Goal: Task Accomplishment & Management: Book appointment/travel/reservation

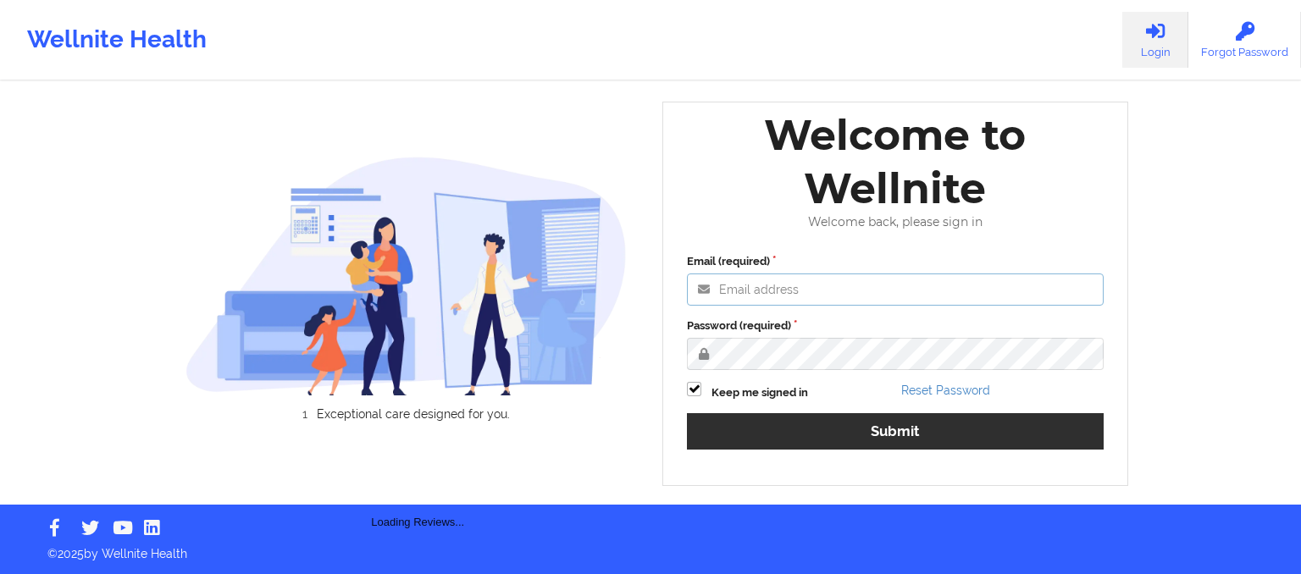
type input "[EMAIL_ADDRESS][DOMAIN_NAME]"
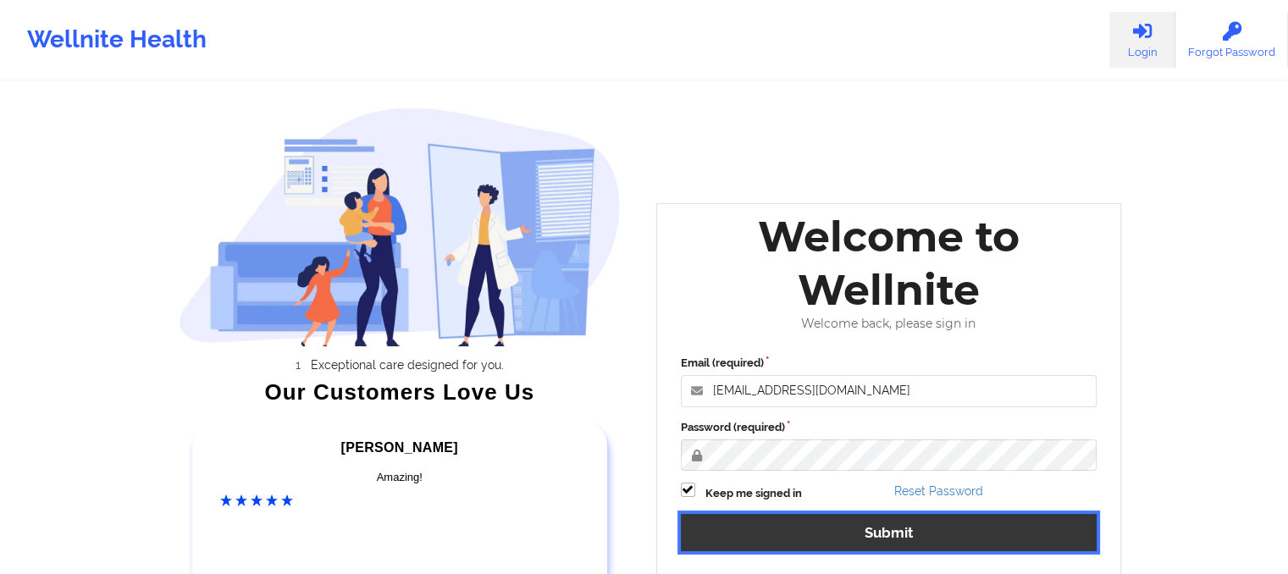
click at [773, 431] on div "Email (required) [EMAIL_ADDRESS][DOMAIN_NAME] Password (required) Keep me signe…" at bounding box center [889, 459] width 440 height 232
click at [802, 534] on button "Submit" at bounding box center [889, 532] width 417 height 36
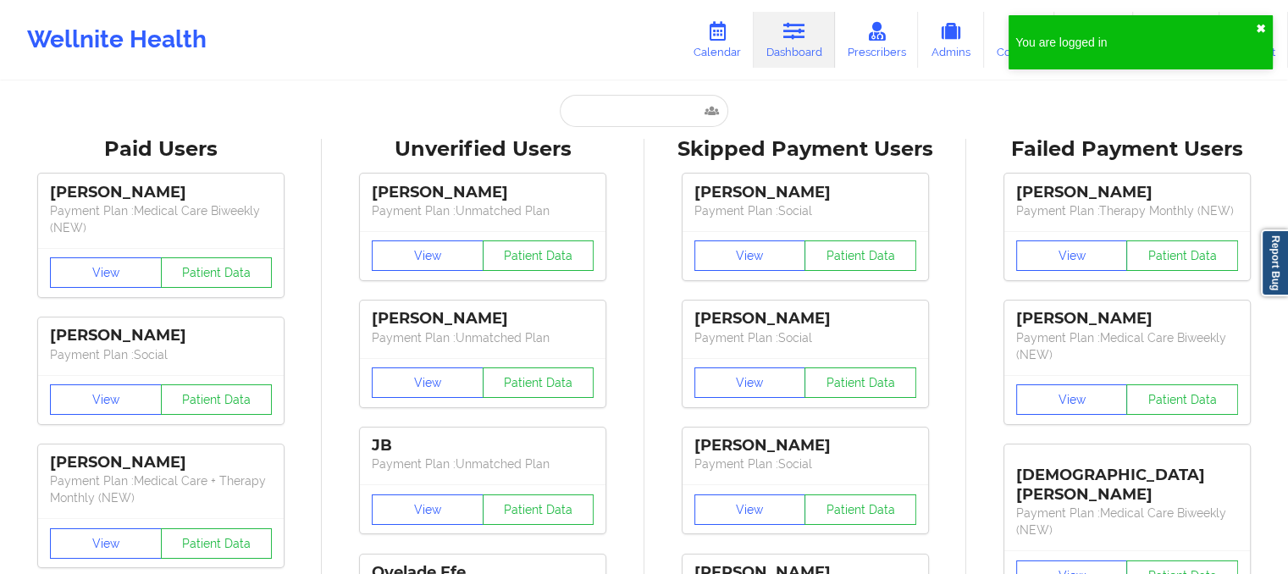
click at [1257, 31] on button "✖︎" at bounding box center [1261, 29] width 10 height 14
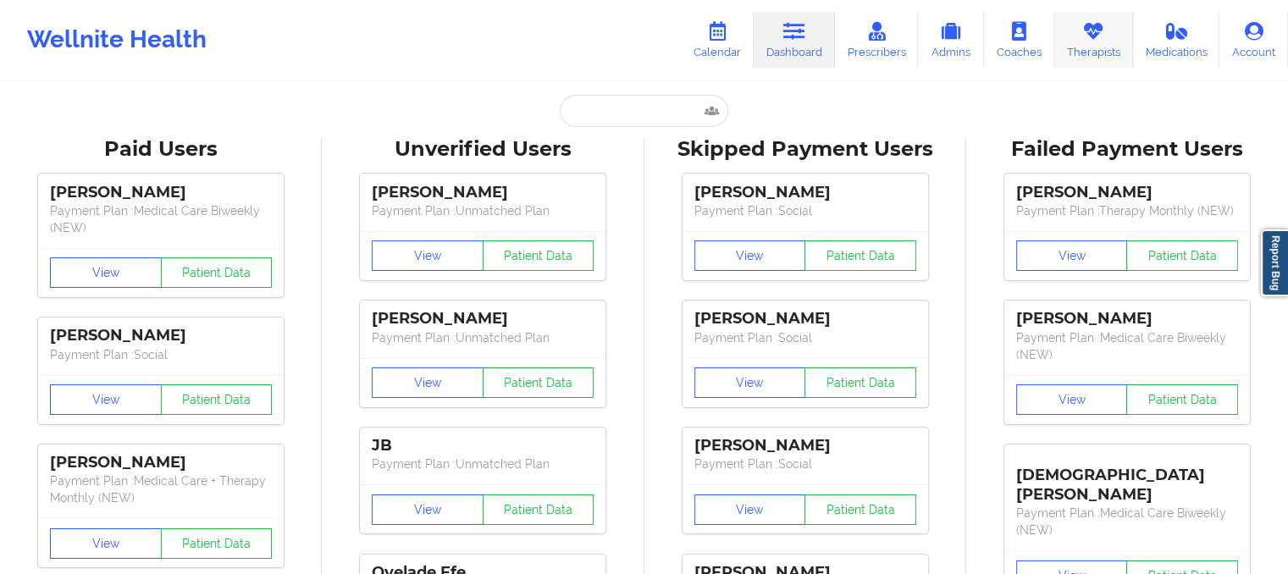
click at [1104, 61] on link "Therapists" at bounding box center [1093, 40] width 79 height 56
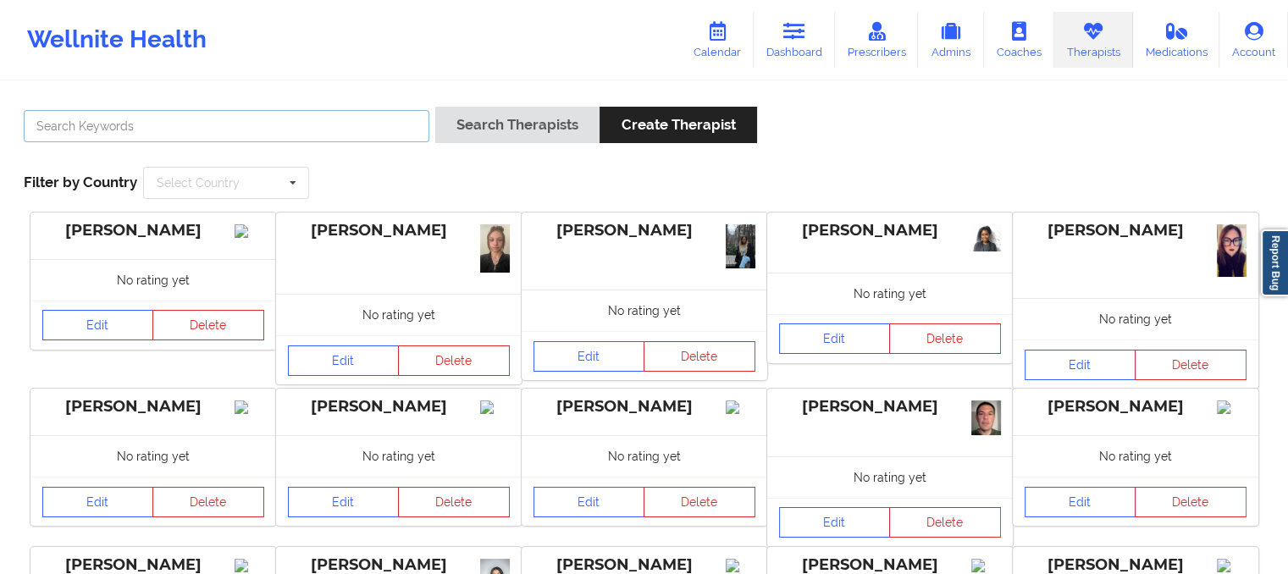
click at [76, 126] on input "text" at bounding box center [227, 126] width 406 height 32
paste input "8. [PERSON_NAME]"
click at [64, 128] on input "8. [PERSON_NAME]" at bounding box center [227, 126] width 406 height 32
type input "[PERSON_NAME]"
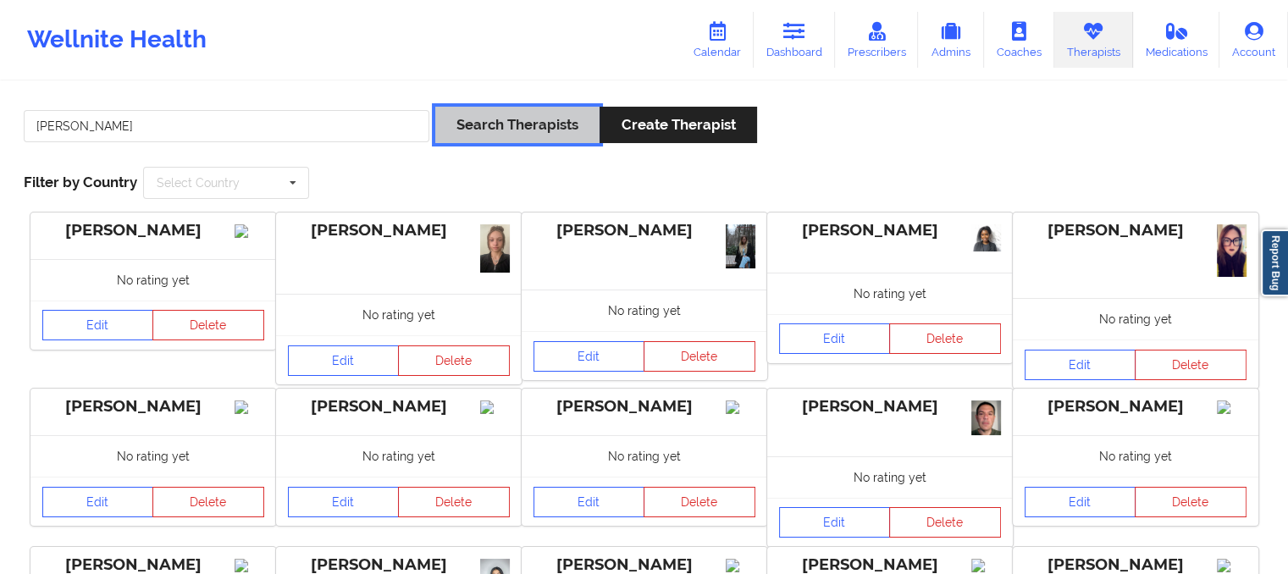
click at [531, 128] on button "Search Therapists" at bounding box center [517, 125] width 164 height 36
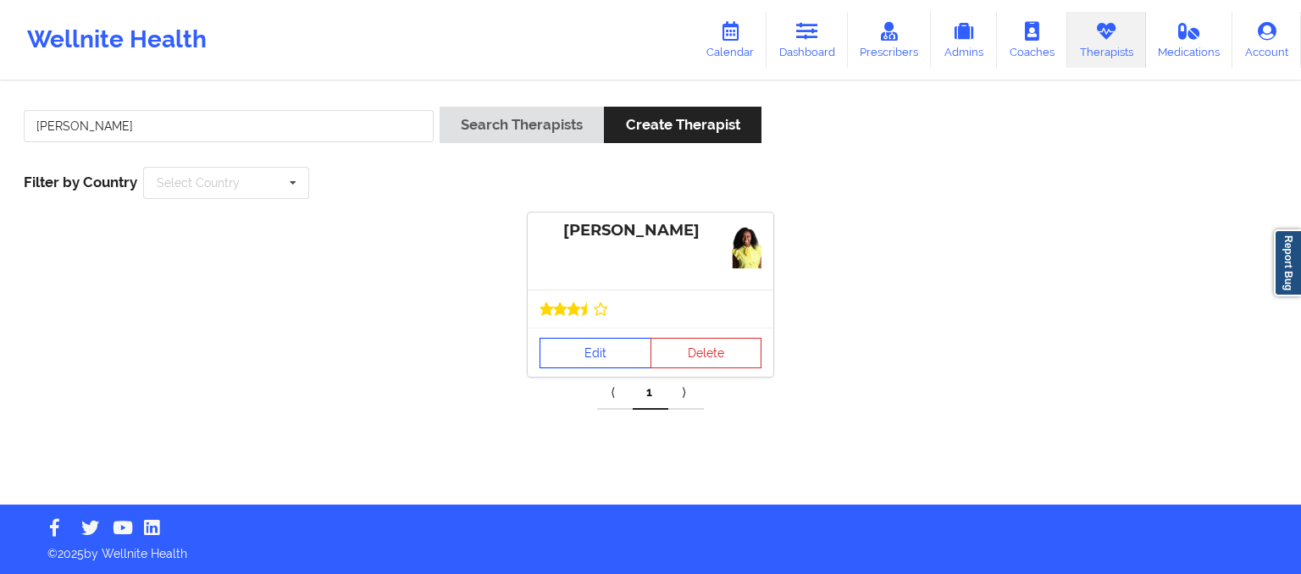
click at [600, 358] on link "Edit" at bounding box center [595, 353] width 112 height 30
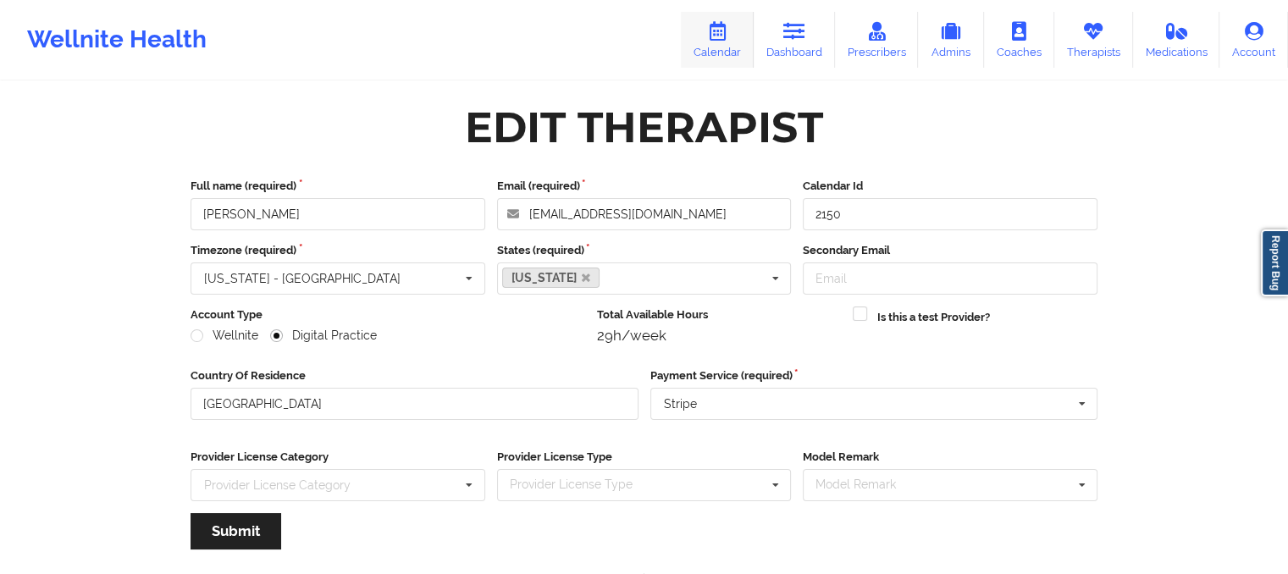
click at [726, 45] on link "Calendar" at bounding box center [717, 40] width 73 height 56
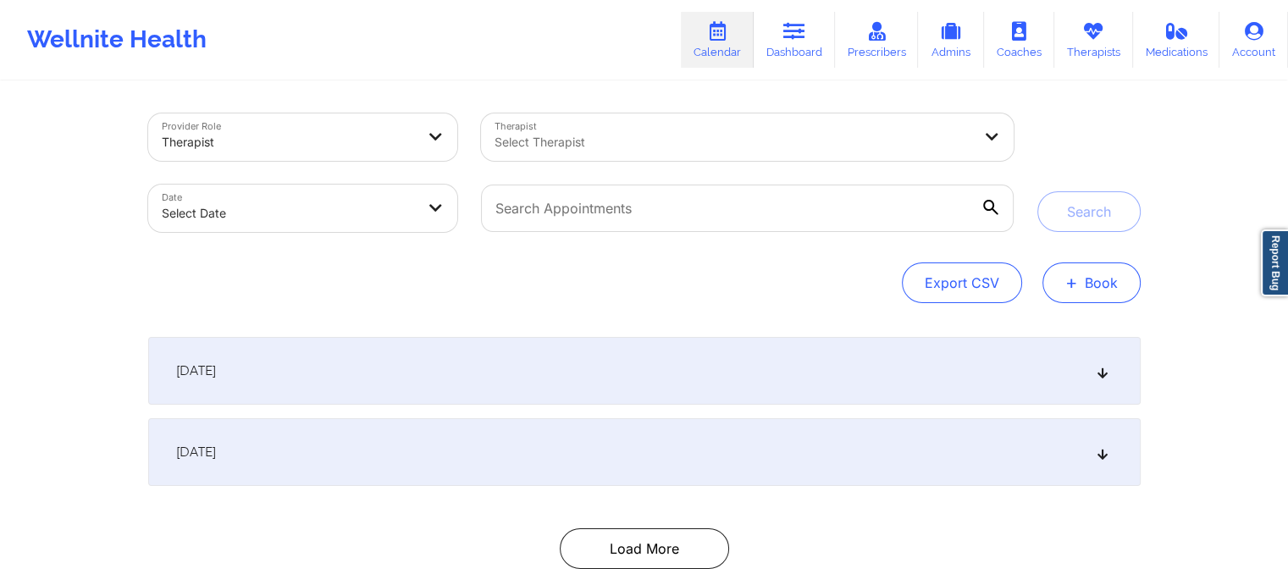
click at [1107, 280] on button "+ Book" at bounding box center [1092, 283] width 98 height 41
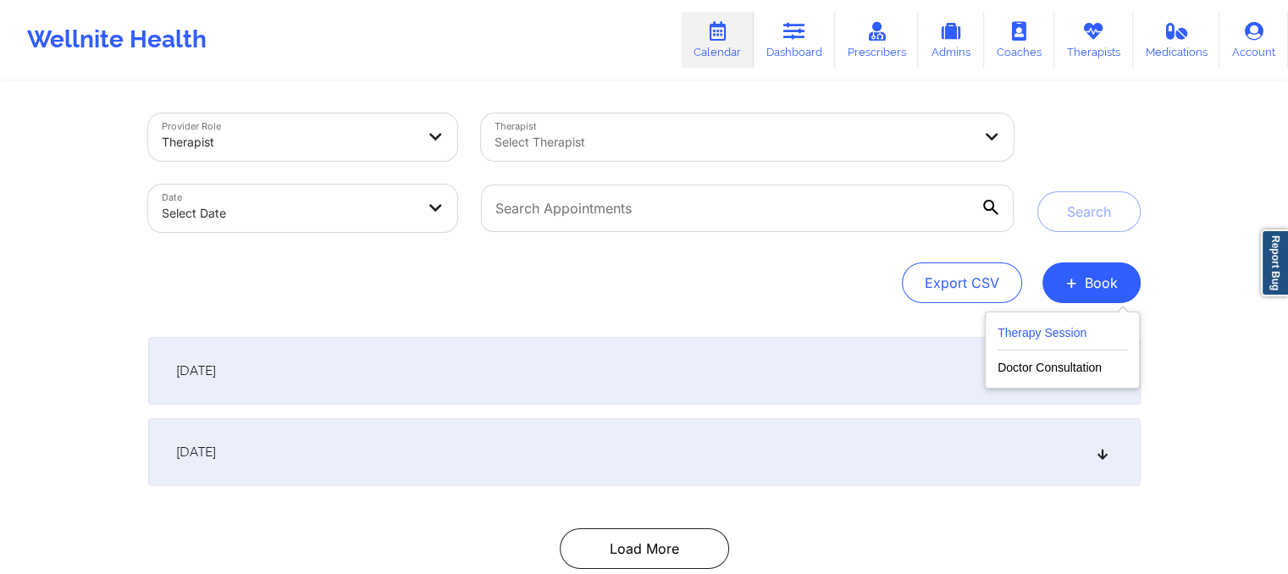
click at [1063, 343] on button "Therapy Session" at bounding box center [1063, 337] width 130 height 28
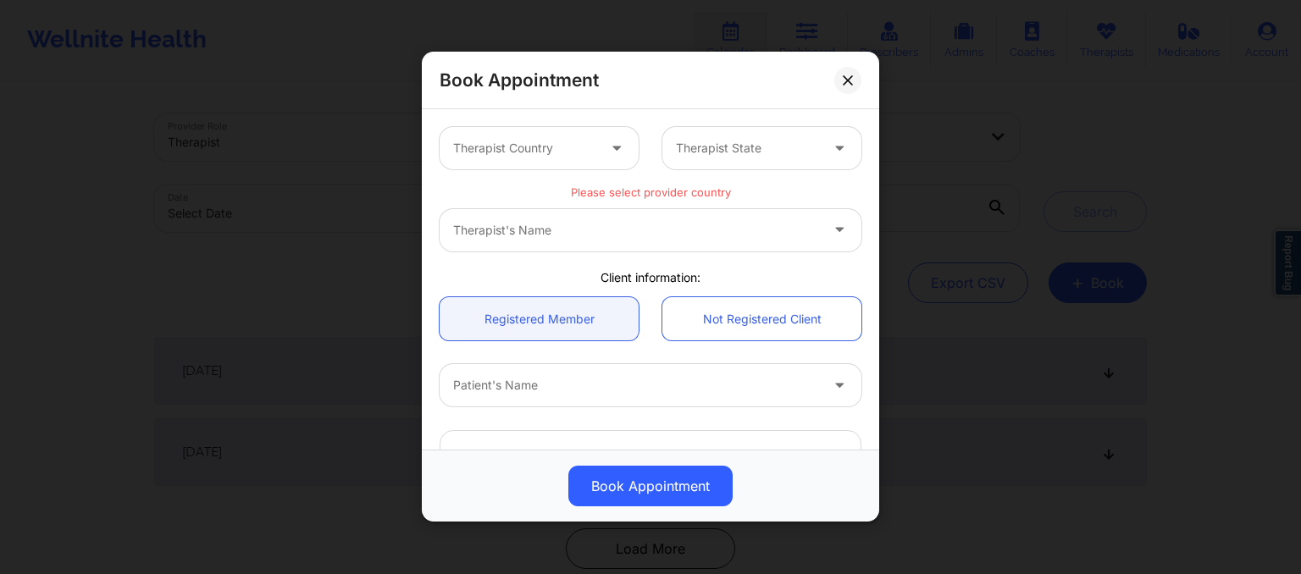
click at [545, 156] on div at bounding box center [524, 149] width 143 height 20
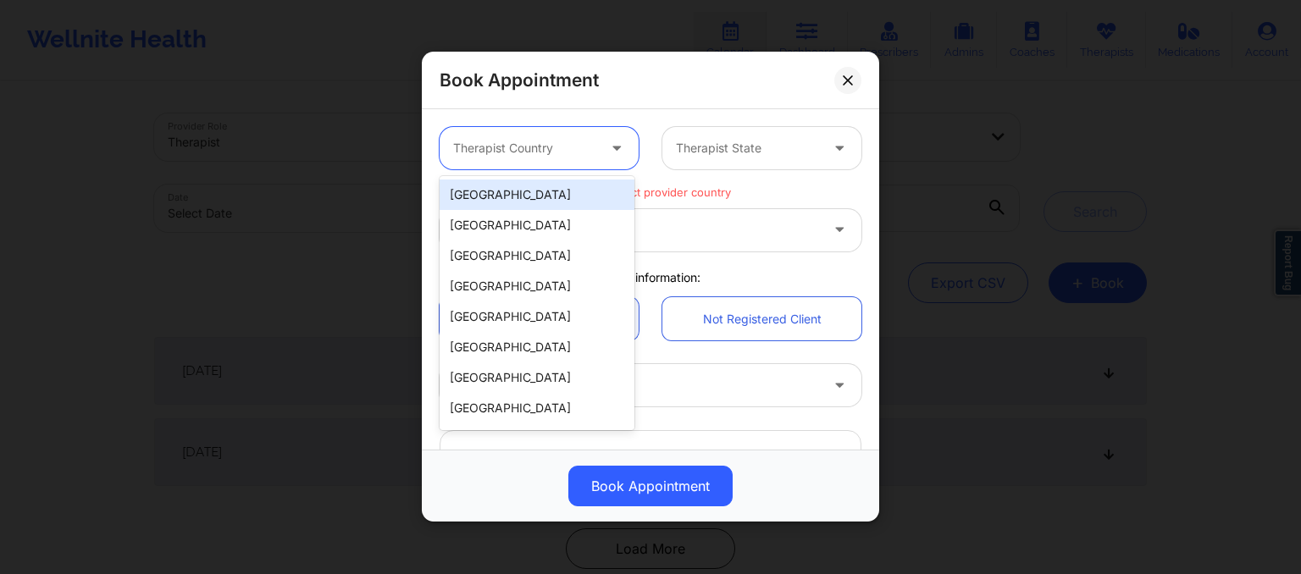
click at [539, 201] on div "[GEOGRAPHIC_DATA]" at bounding box center [537, 195] width 195 height 30
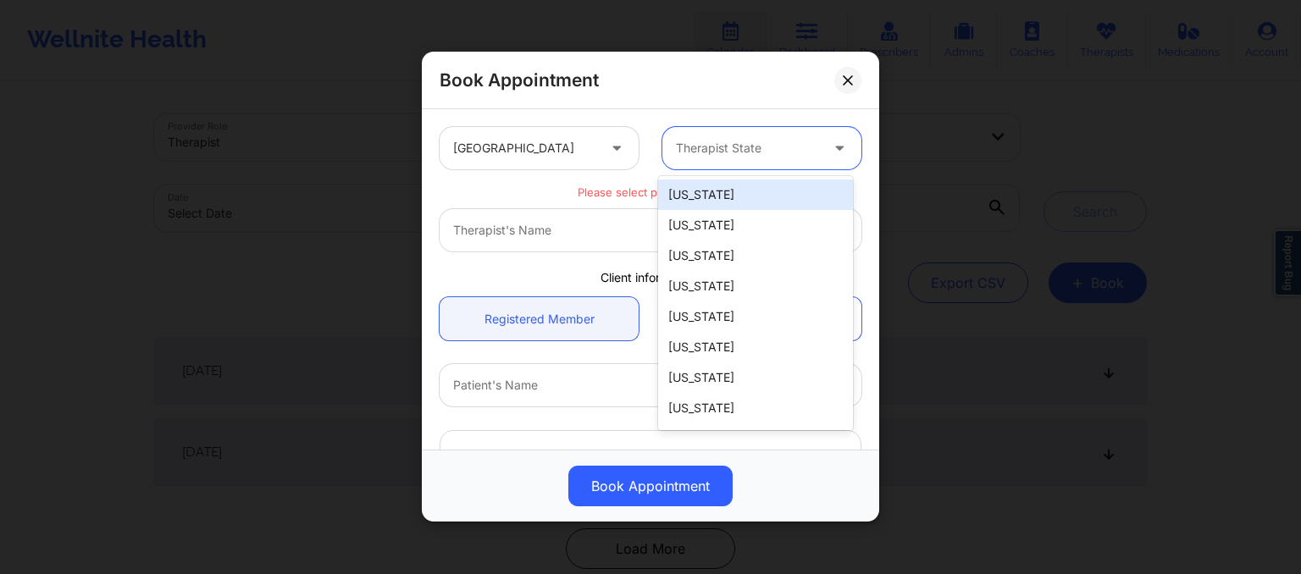
click at [695, 157] on div at bounding box center [747, 149] width 143 height 20
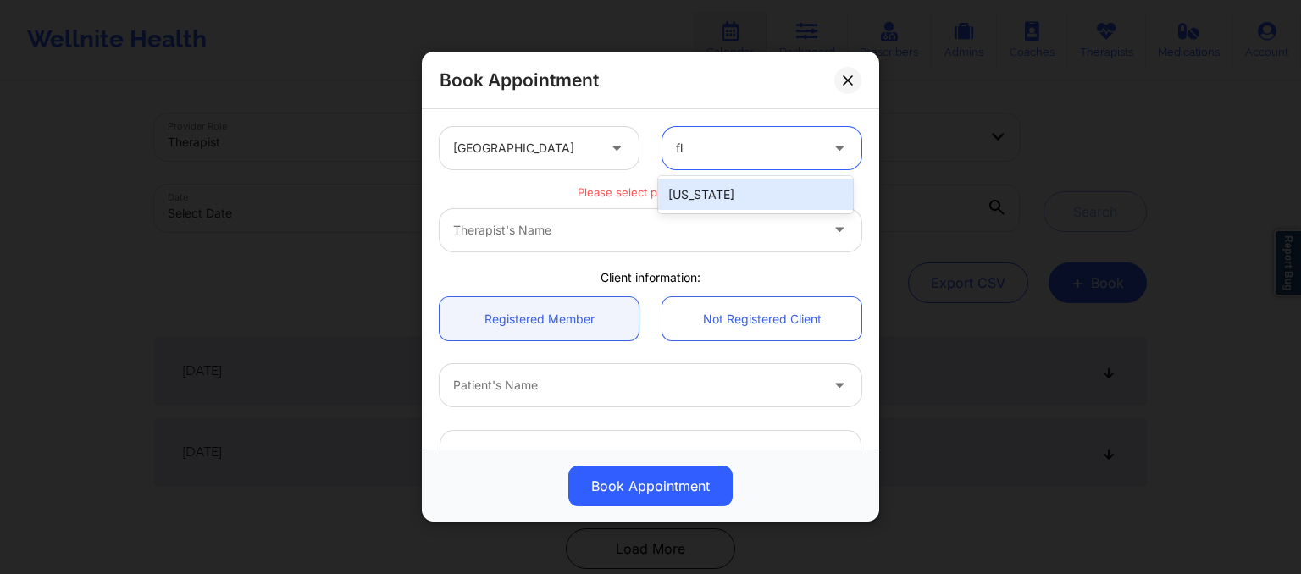
type input "flo"
click at [678, 192] on div "[US_STATE]" at bounding box center [755, 195] width 195 height 30
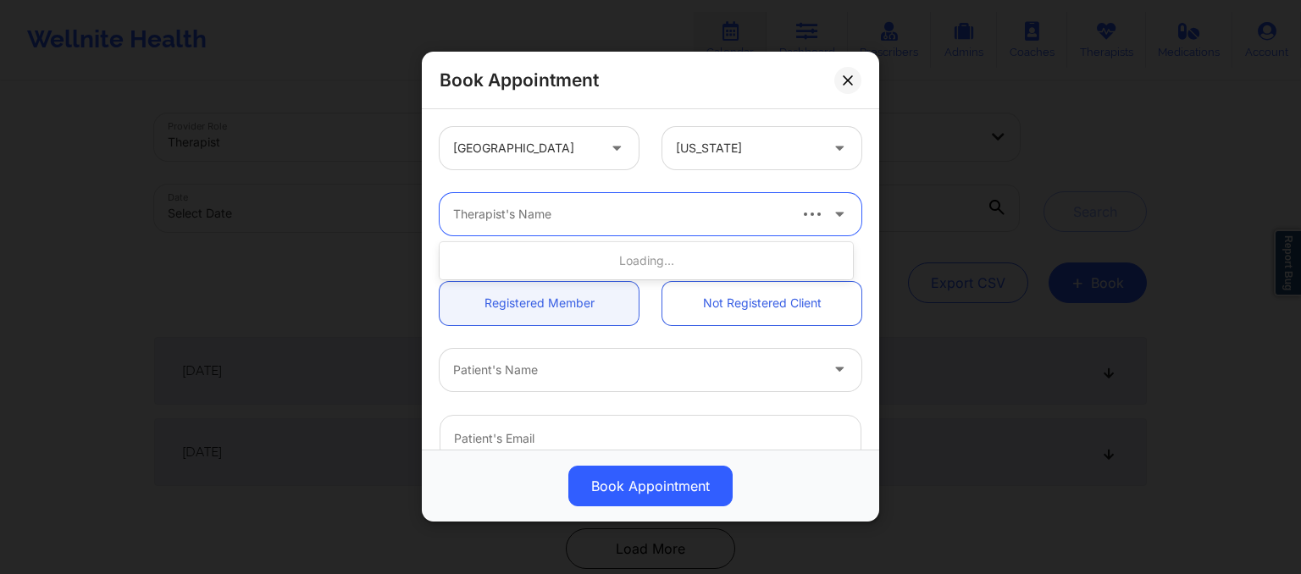
click at [470, 203] on div "Therapist's Name" at bounding box center [613, 214] width 347 height 42
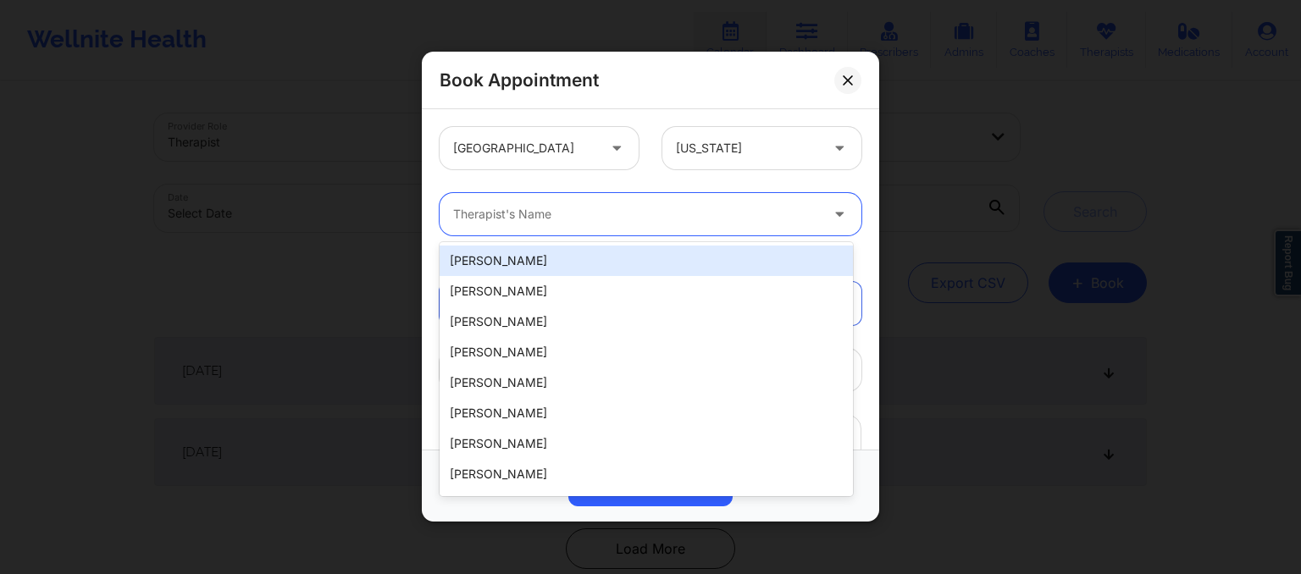
paste input "8. [PERSON_NAME]"
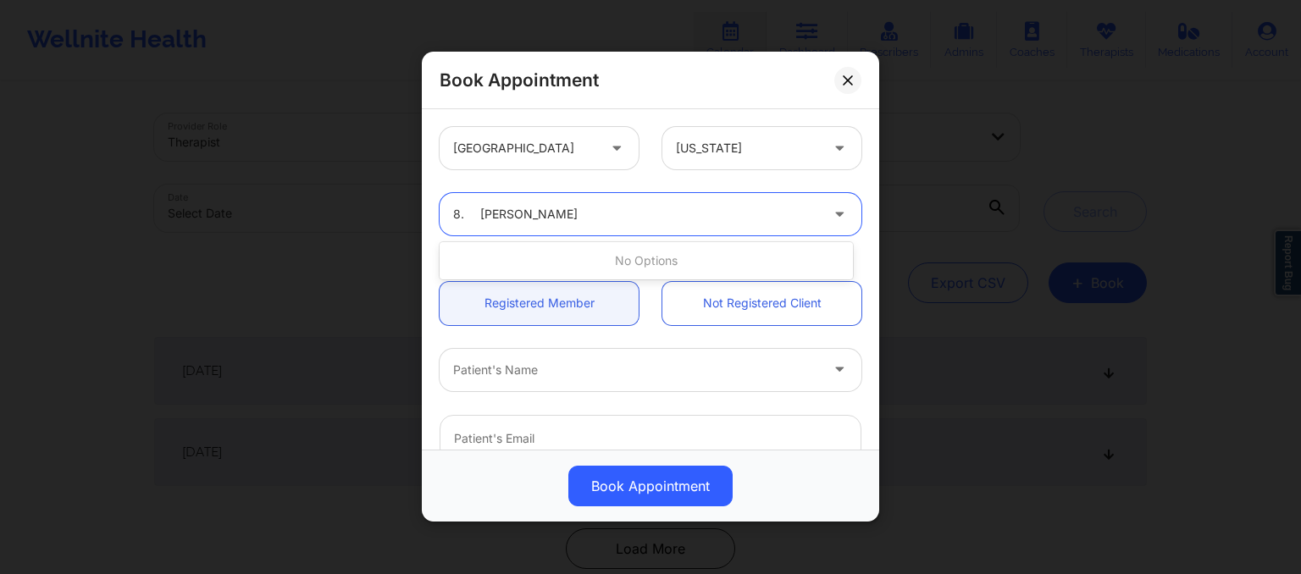
click at [480, 219] on input "8. [PERSON_NAME]" at bounding box center [516, 215] width 127 height 17
type input "[PERSON_NAME]"
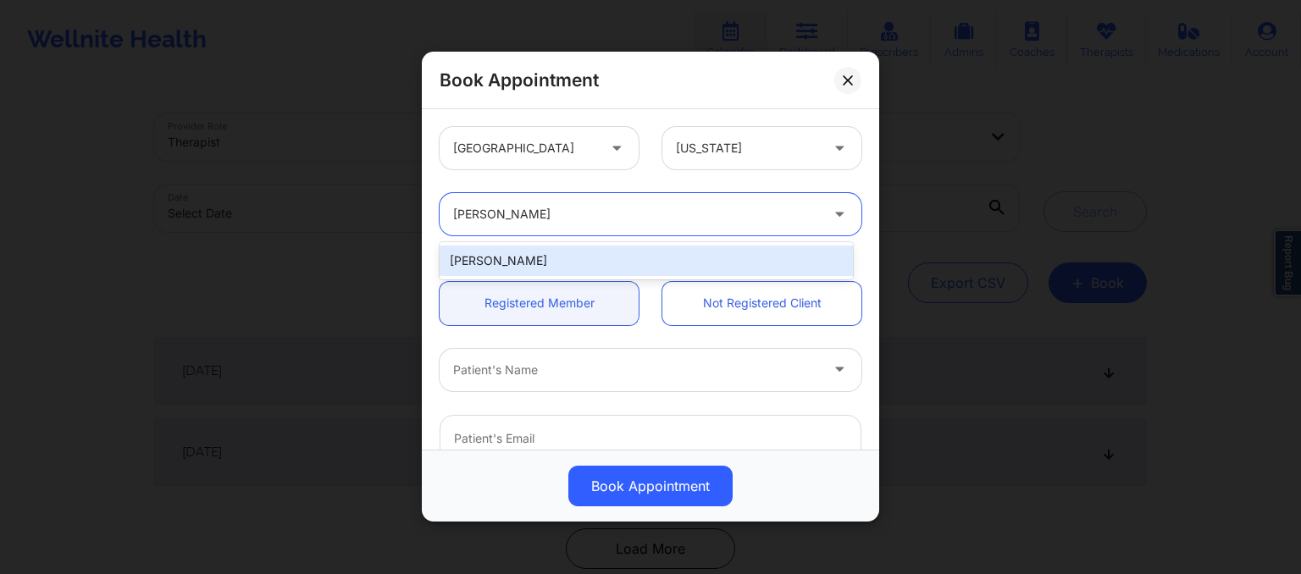
click at [507, 260] on div "[PERSON_NAME]" at bounding box center [646, 261] width 413 height 30
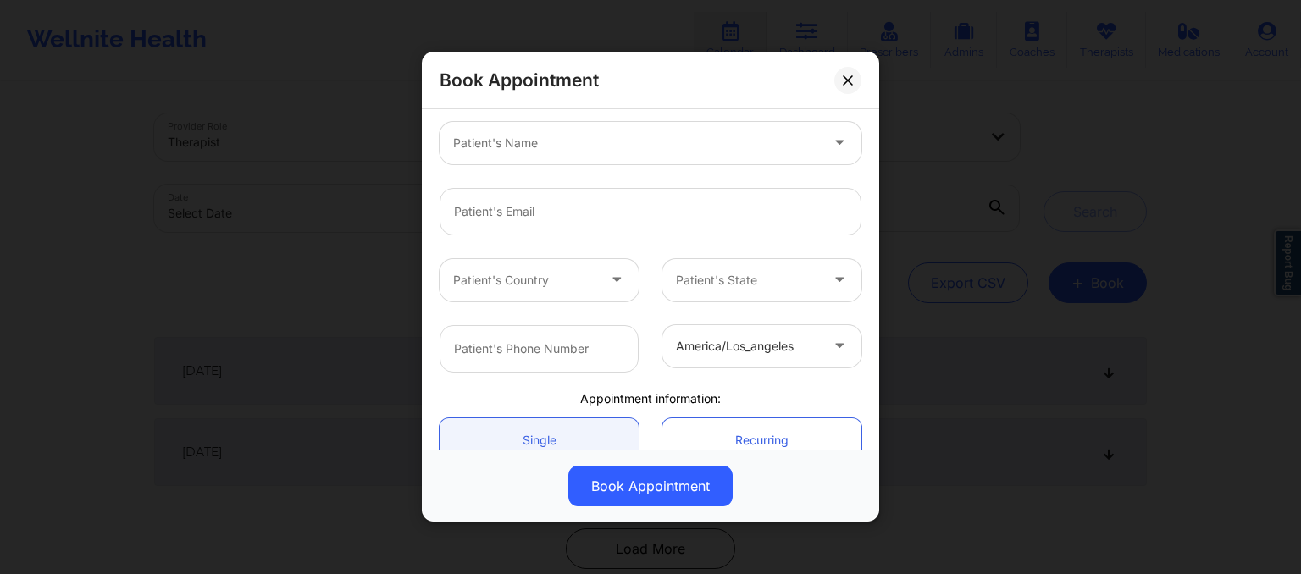
scroll to position [230, 0]
click at [485, 143] on div at bounding box center [636, 140] width 366 height 20
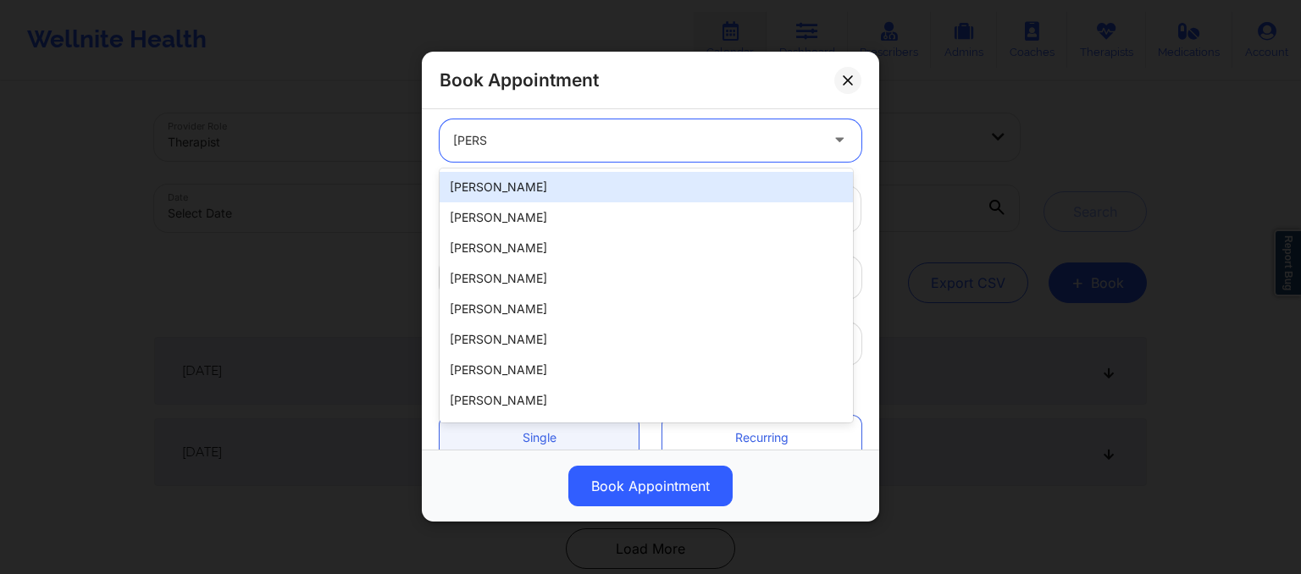
type input "[PERSON_NAME]"
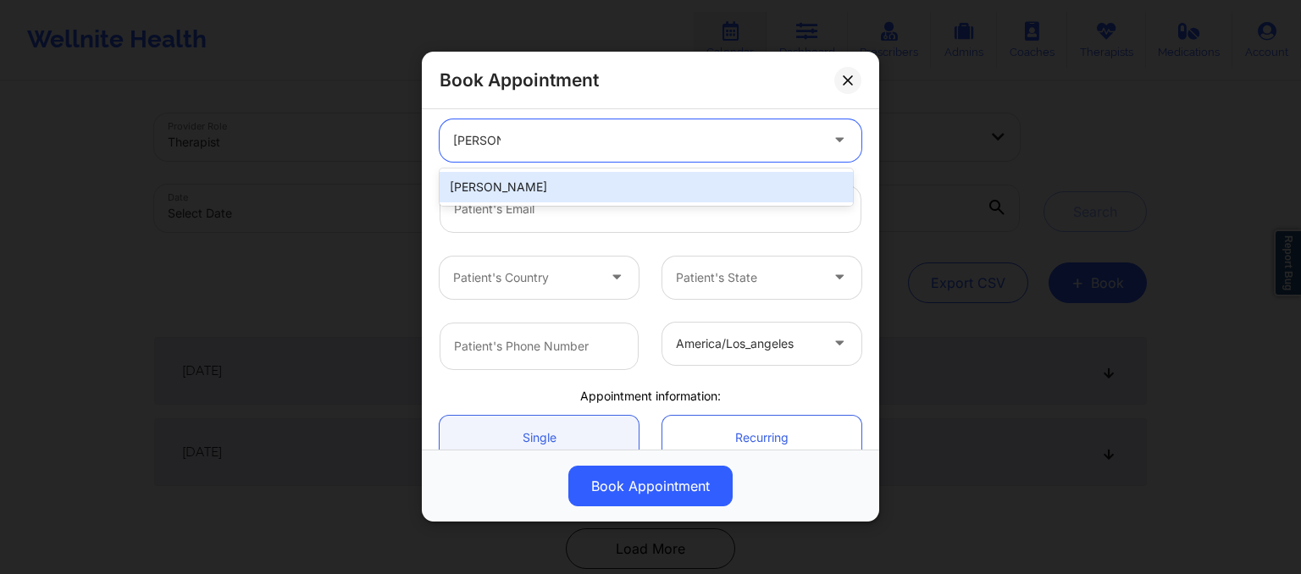
type input "[PERSON_NAME]"
click at [511, 184] on div "[PERSON_NAME]" at bounding box center [646, 187] width 413 height 30
type input "[EMAIL_ADDRESS][DOMAIN_NAME]"
type input "[PHONE_NUMBER]"
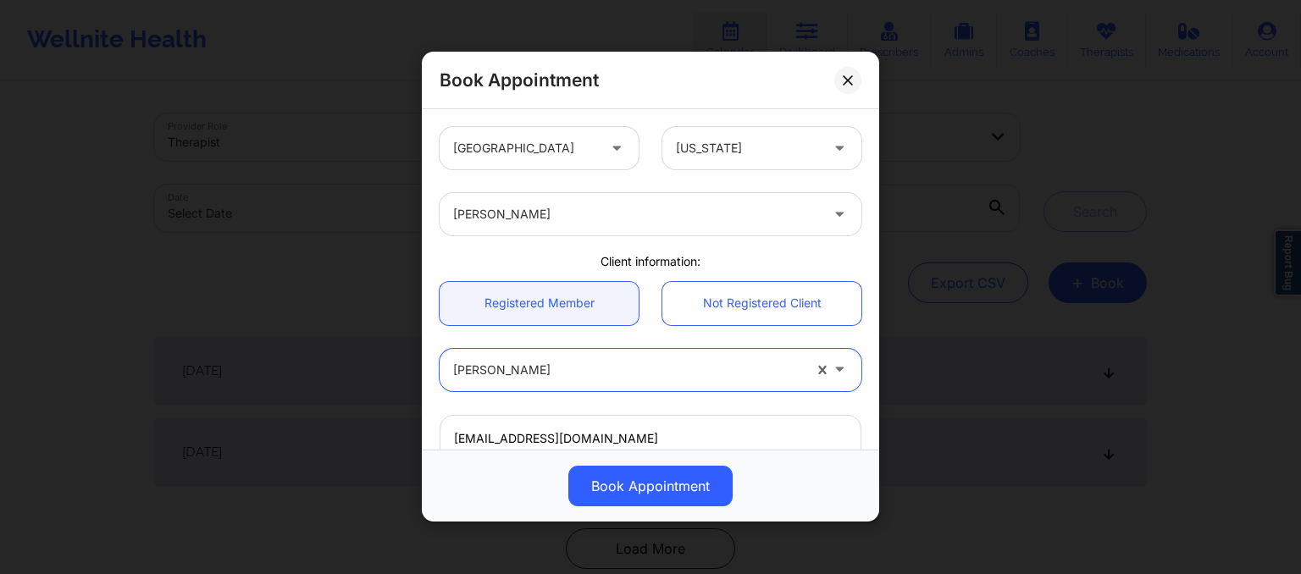
scroll to position [389, 0]
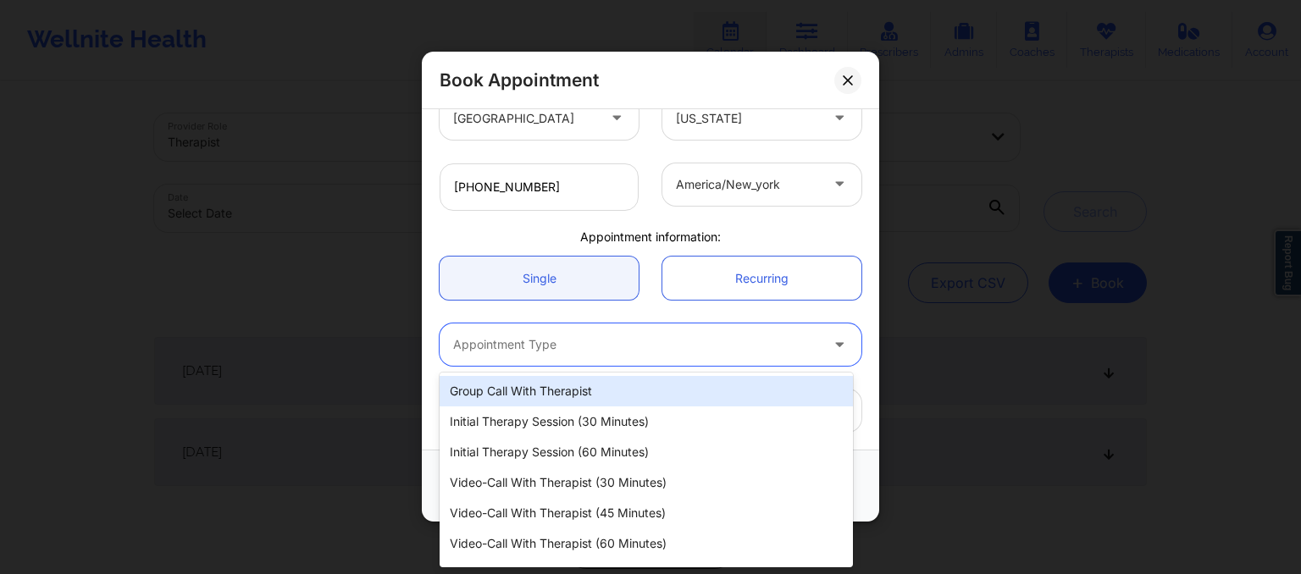
click at [529, 351] on div at bounding box center [636, 345] width 366 height 20
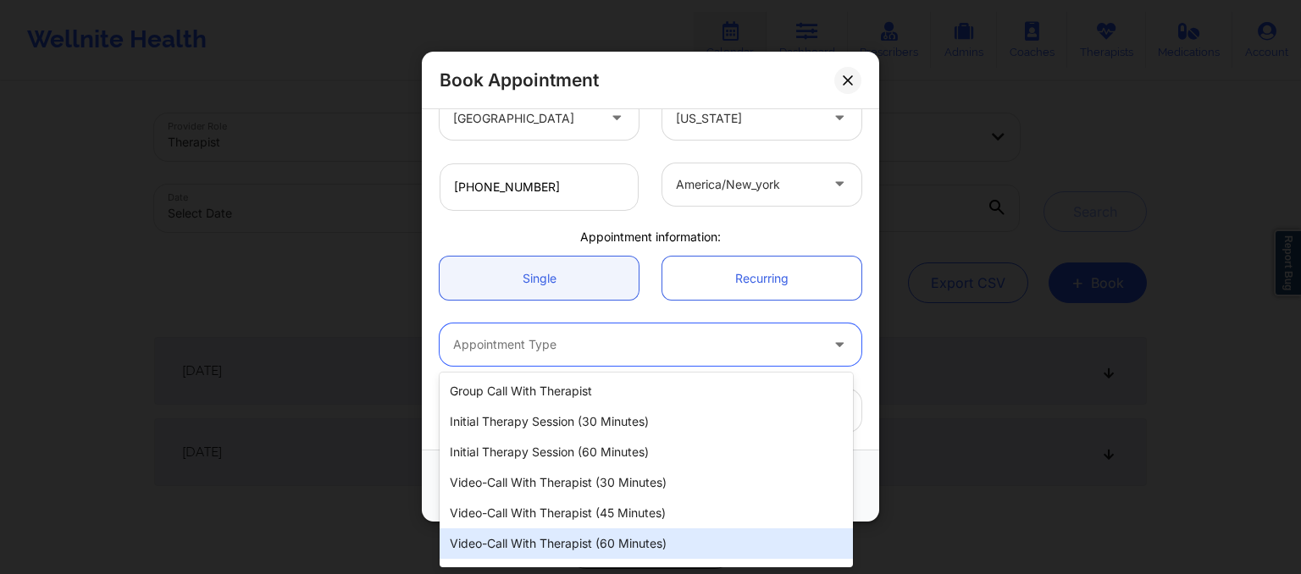
click at [556, 535] on div "Video-Call with Therapist (60 minutes)" at bounding box center [646, 543] width 413 height 30
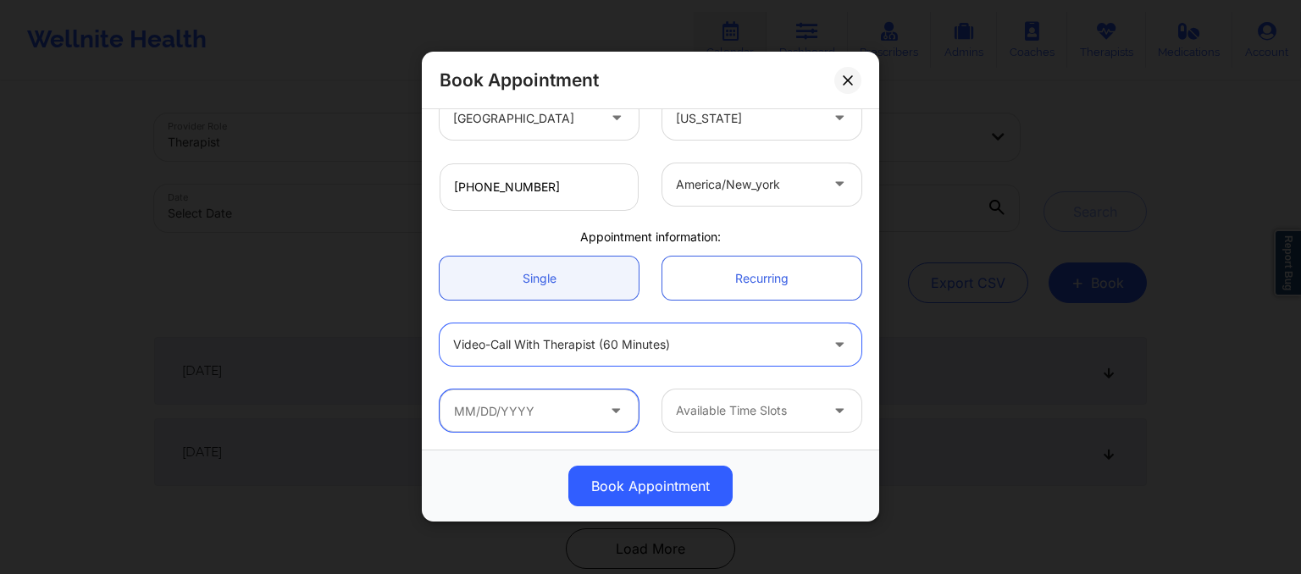
click at [517, 406] on input "text" at bounding box center [539, 411] width 199 height 42
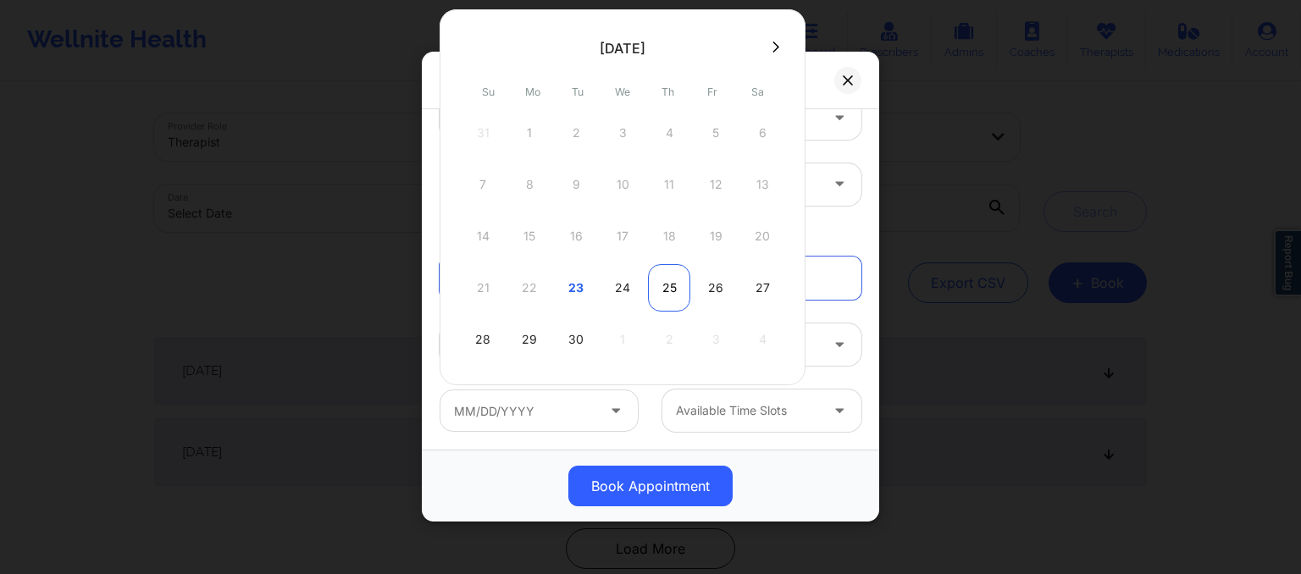
click at [664, 286] on div "25" at bounding box center [669, 287] width 42 height 47
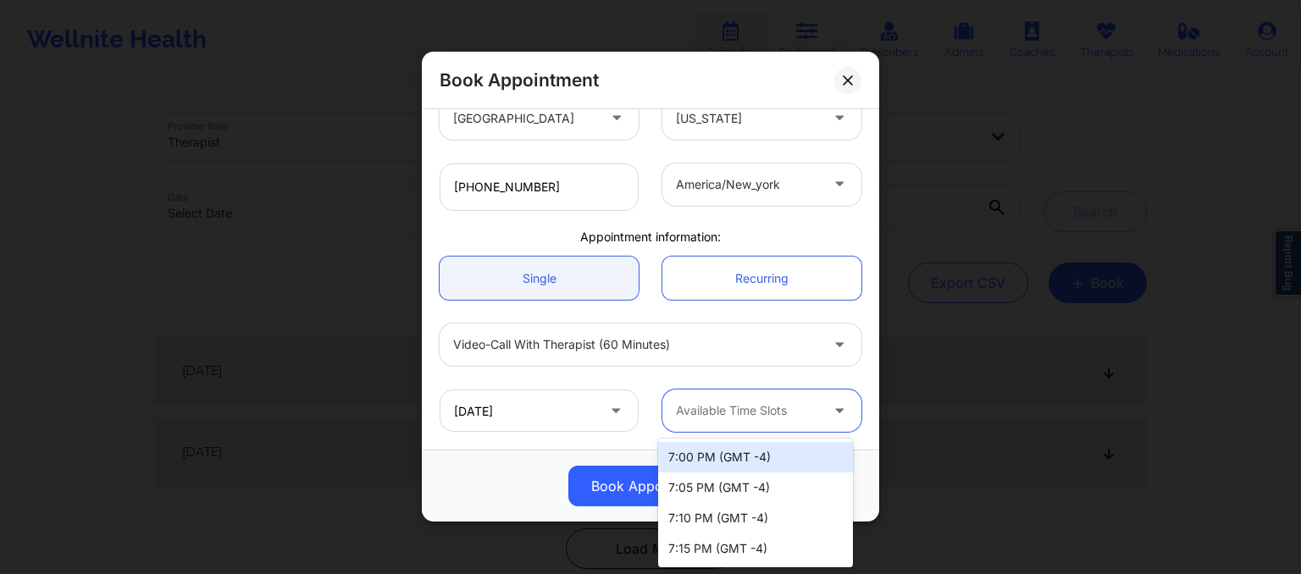
click at [743, 399] on div "Available Time Slots" at bounding box center [741, 411] width 158 height 42
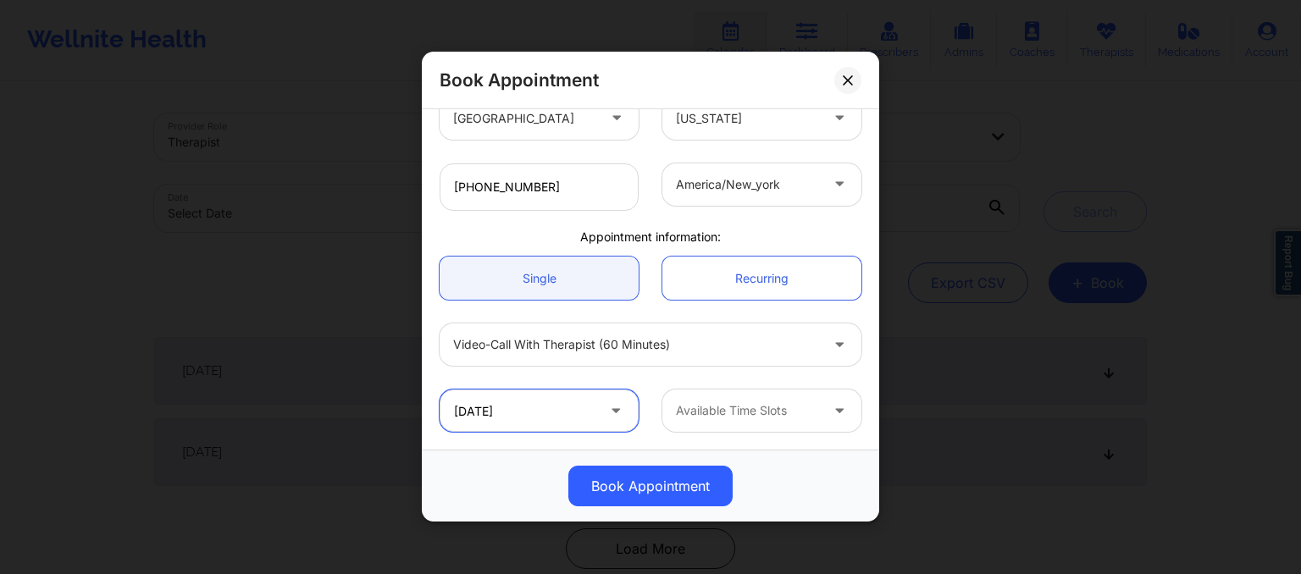
click at [543, 416] on input "[DATE]" at bounding box center [539, 411] width 199 height 42
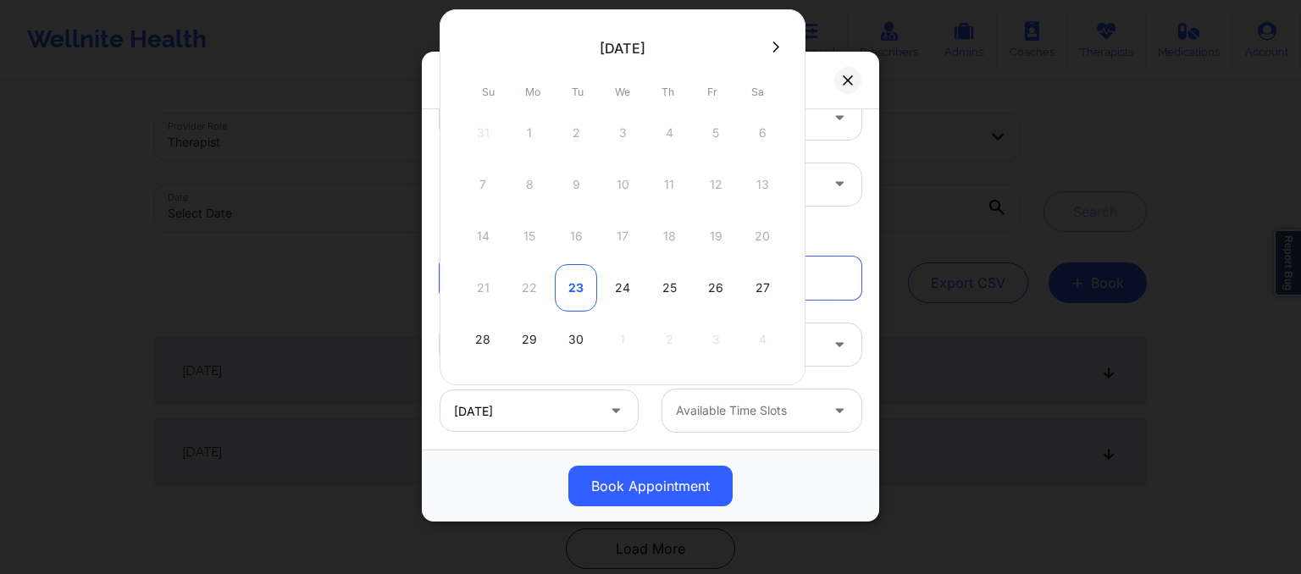
click at [565, 300] on div "23" at bounding box center [576, 287] width 42 height 47
type input "[DATE]"
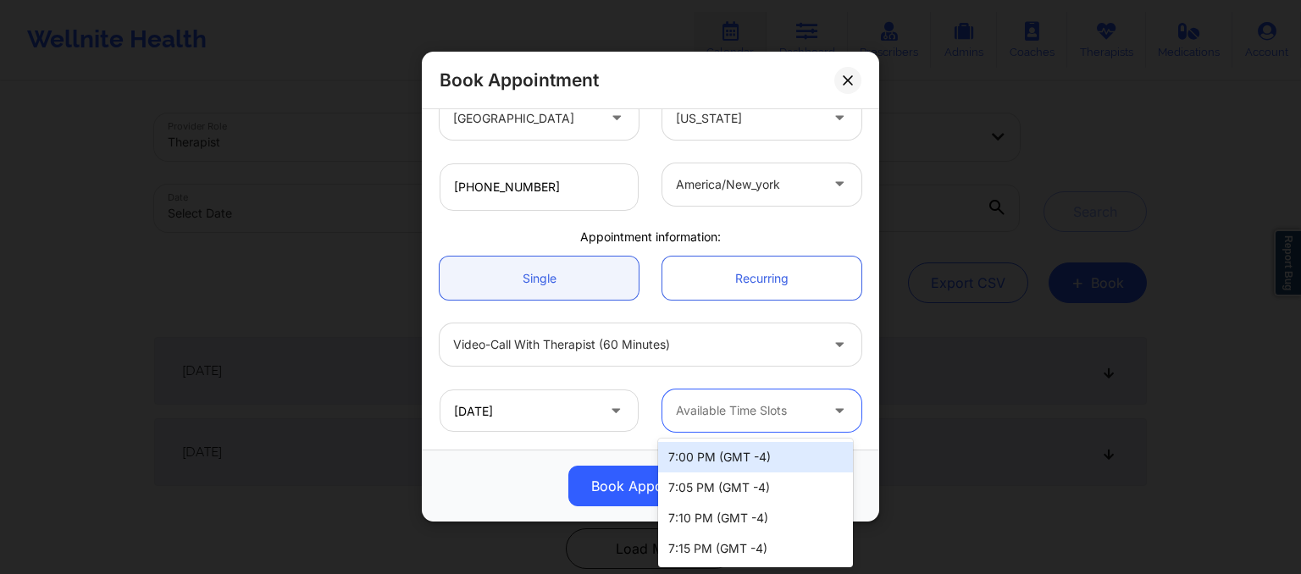
click at [735, 414] on div at bounding box center [747, 411] width 143 height 20
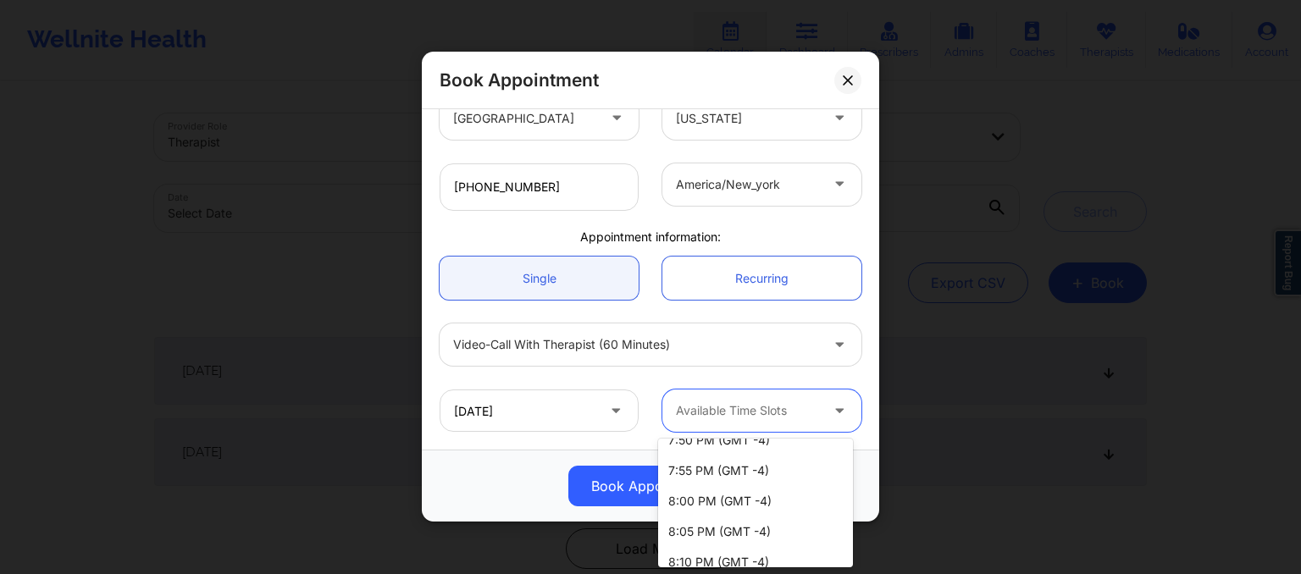
scroll to position [0, 0]
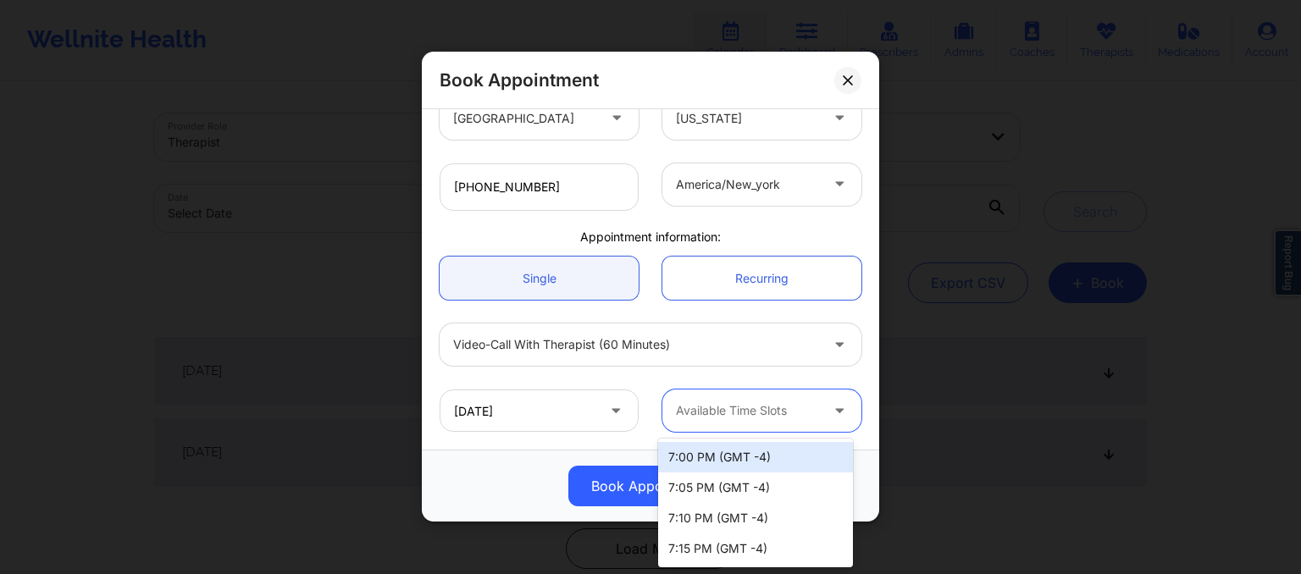
click at [696, 407] on div at bounding box center [747, 411] width 143 height 20
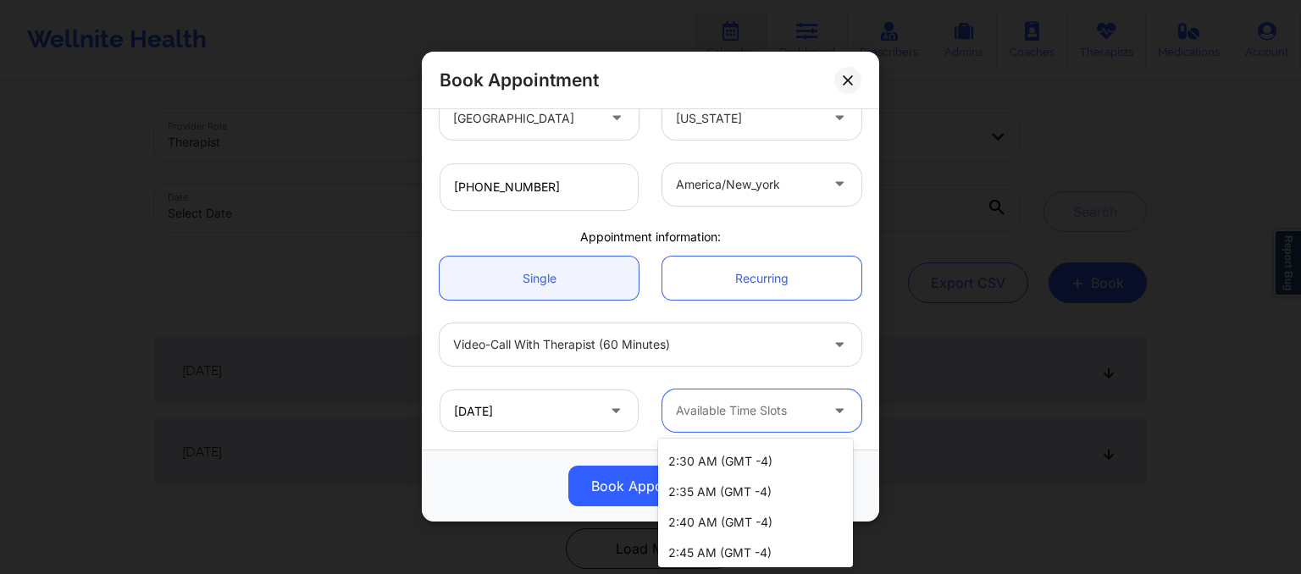
scroll to position [1331, 0]
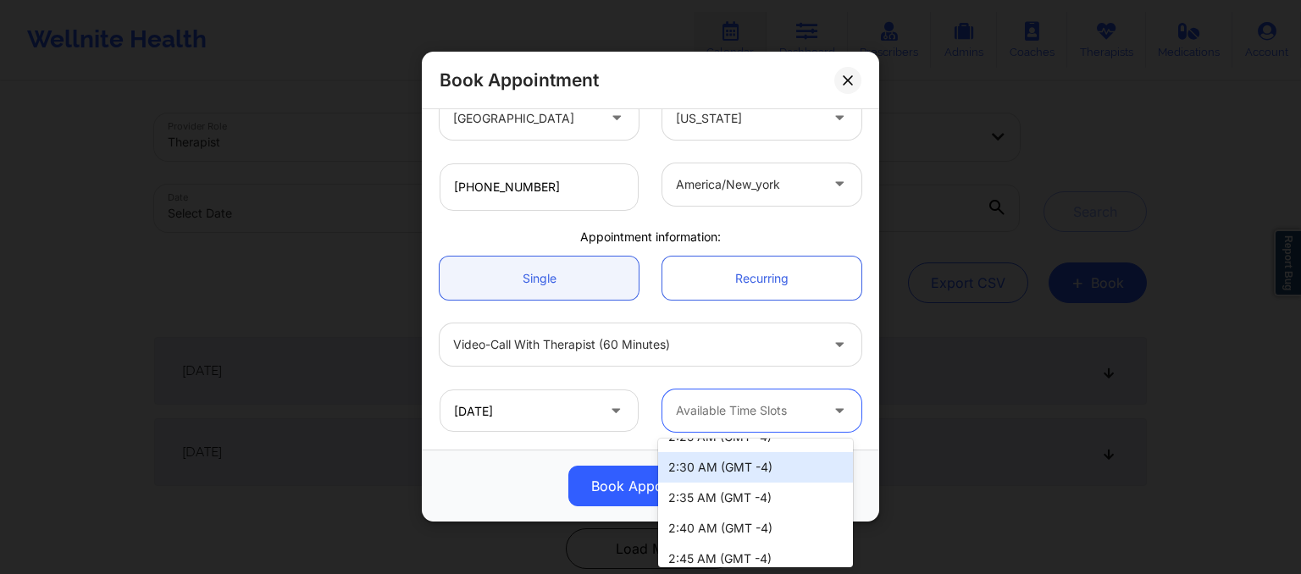
click at [701, 469] on div "2:30 AM (GMT -4)" at bounding box center [755, 467] width 195 height 30
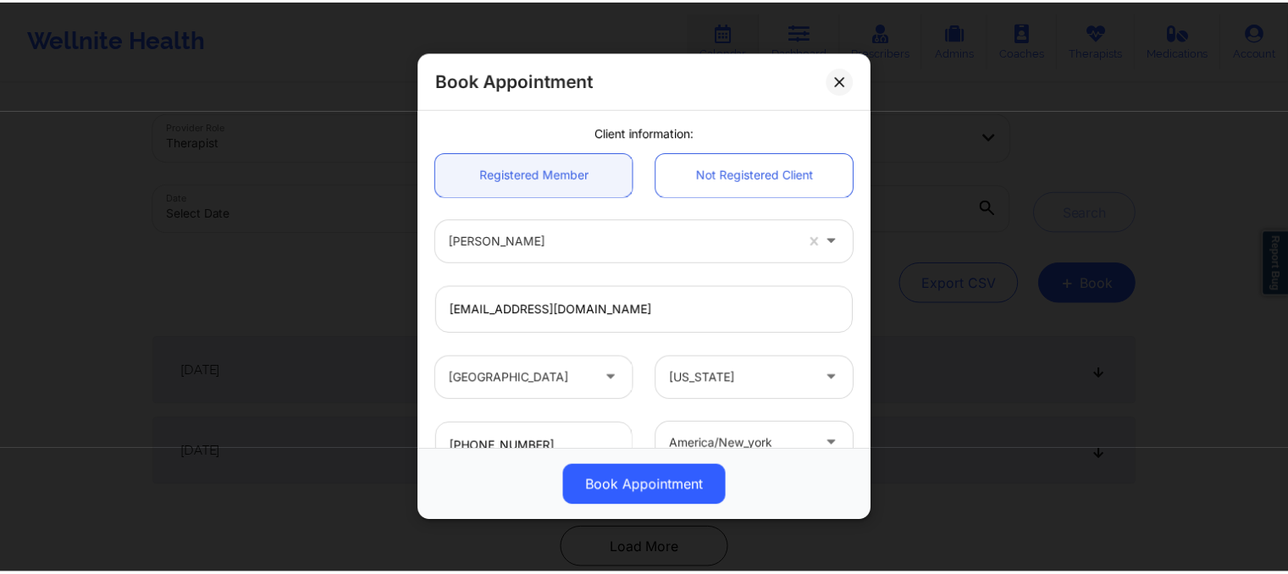
scroll to position [389, 0]
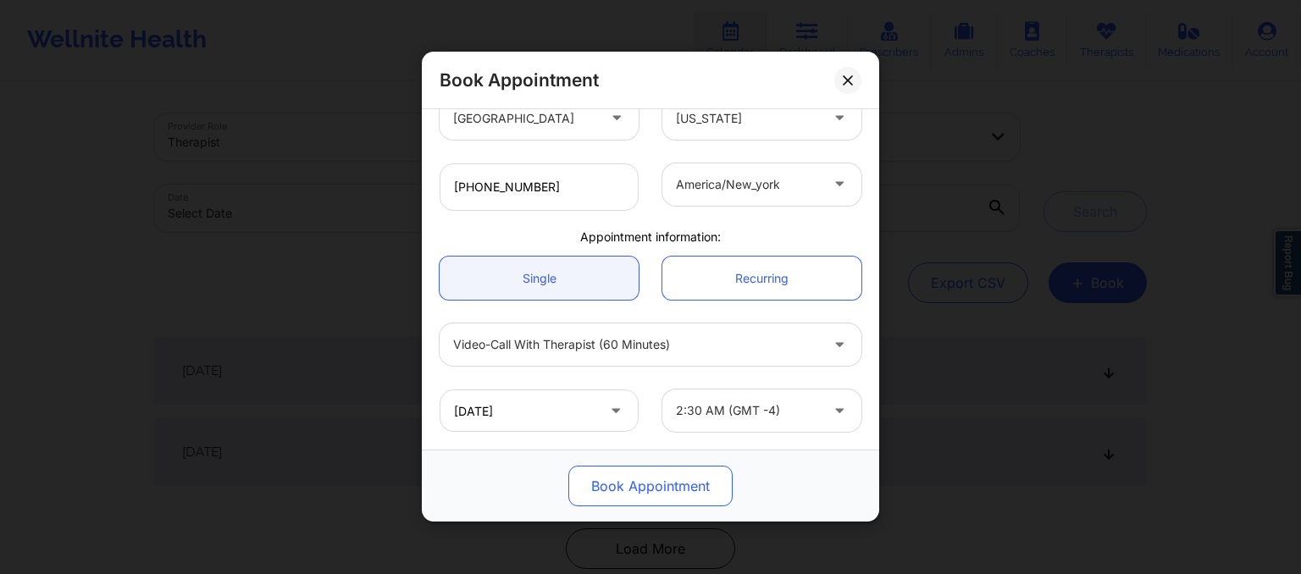
click at [693, 484] on button "Book Appointment" at bounding box center [650, 487] width 164 height 41
